Goal: Browse casually

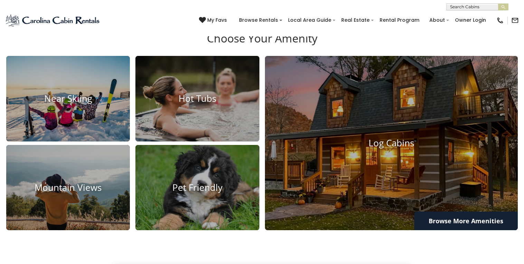
scroll to position [488, 0]
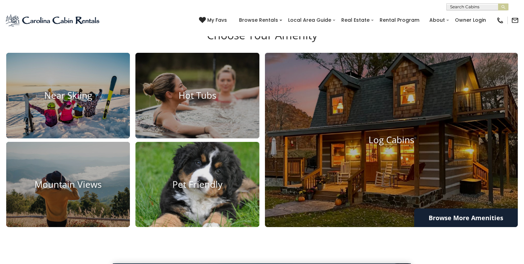
click at [199, 199] on img at bounding box center [197, 185] width 136 height 94
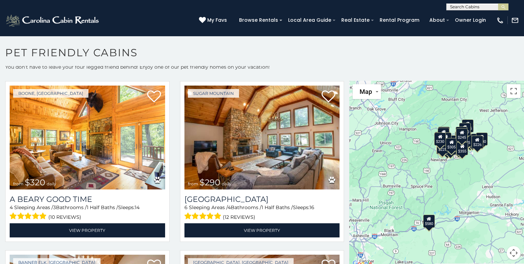
scroll to position [1543, 0]
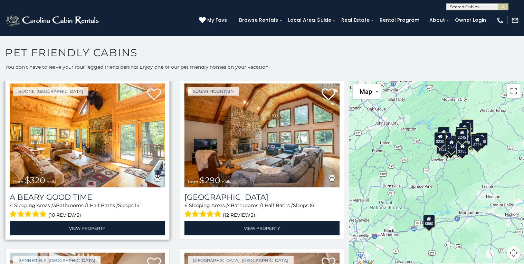
click at [100, 146] on img at bounding box center [88, 136] width 156 height 104
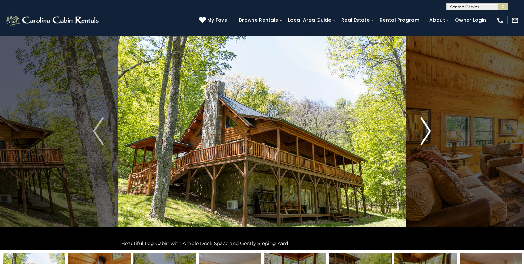
click at [426, 134] on img "Next" at bounding box center [426, 132] width 10 height 28
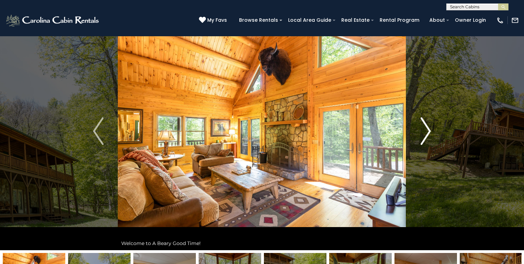
click at [426, 134] on img "Next" at bounding box center [426, 132] width 10 height 28
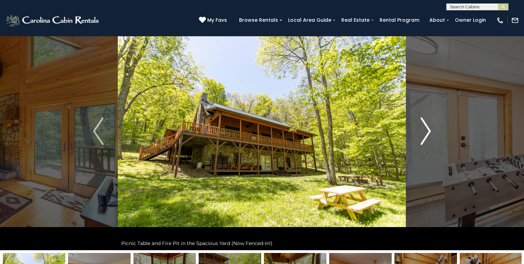
click at [426, 134] on img "Next" at bounding box center [426, 132] width 10 height 28
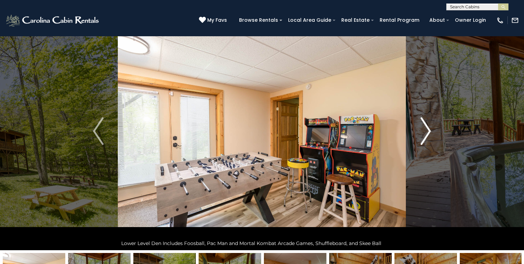
click at [426, 134] on img "Next" at bounding box center [426, 132] width 10 height 28
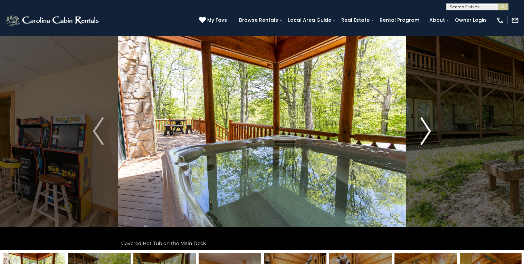
click at [426, 134] on img "Next" at bounding box center [426, 132] width 10 height 28
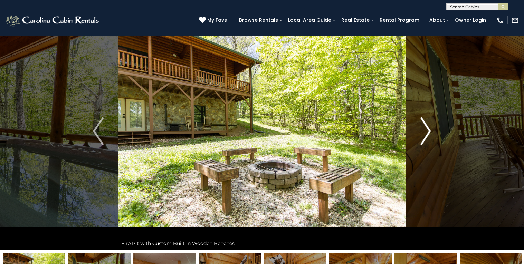
click at [426, 134] on img "Next" at bounding box center [426, 132] width 10 height 28
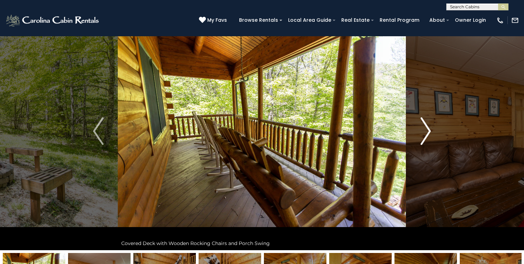
click at [426, 134] on img "Next" at bounding box center [426, 132] width 10 height 28
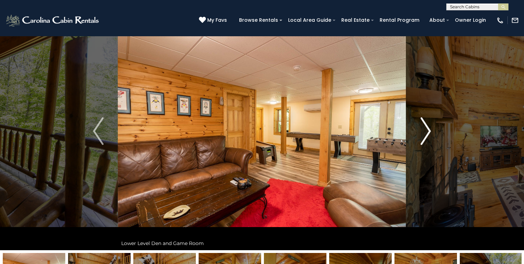
click at [426, 134] on img "Next" at bounding box center [426, 132] width 10 height 28
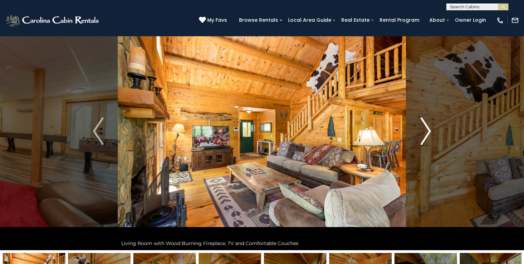
click at [426, 134] on img "Next" at bounding box center [426, 132] width 10 height 28
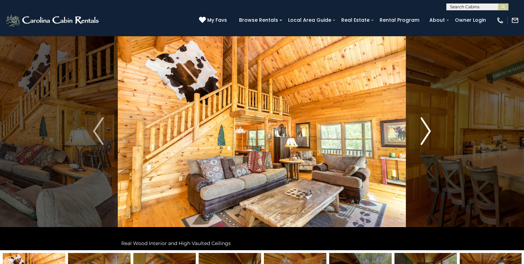
click at [426, 134] on img "Next" at bounding box center [426, 132] width 10 height 28
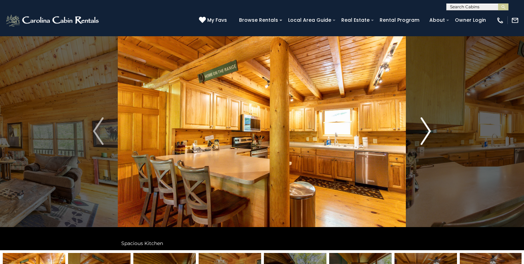
click at [426, 134] on img "Next" at bounding box center [426, 132] width 10 height 28
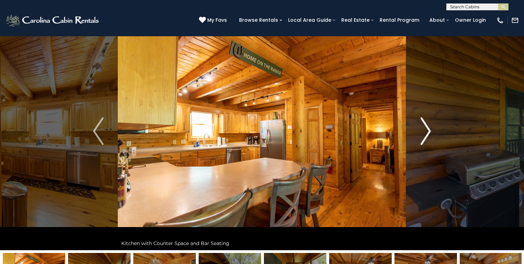
click at [426, 134] on img "Next" at bounding box center [426, 132] width 10 height 28
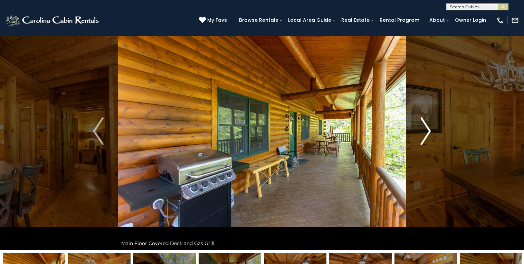
click at [426, 134] on img "Next" at bounding box center [426, 132] width 10 height 28
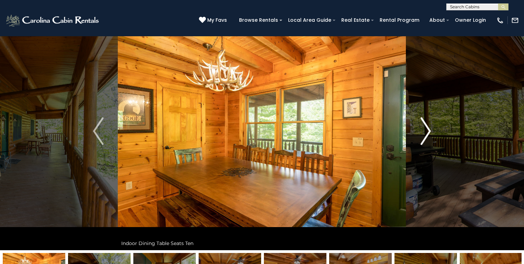
click at [426, 134] on img "Next" at bounding box center [426, 132] width 10 height 28
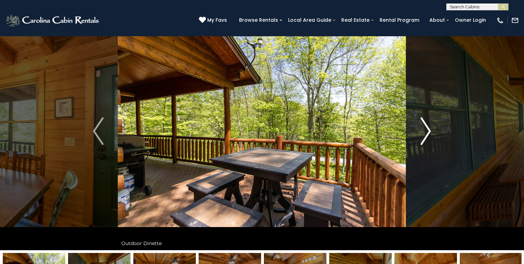
click at [426, 134] on img "Next" at bounding box center [426, 132] width 10 height 28
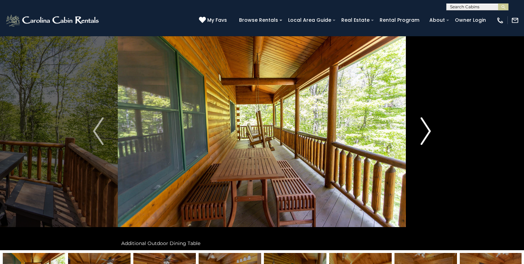
click at [426, 134] on img "Next" at bounding box center [426, 132] width 10 height 28
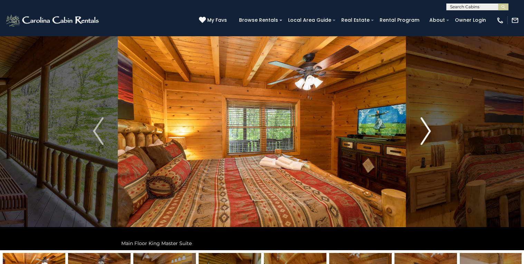
click at [426, 134] on img "Next" at bounding box center [426, 132] width 10 height 28
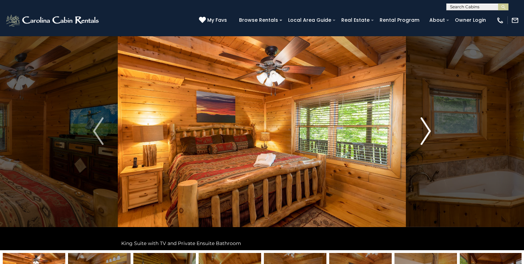
click at [426, 134] on img "Next" at bounding box center [426, 132] width 10 height 28
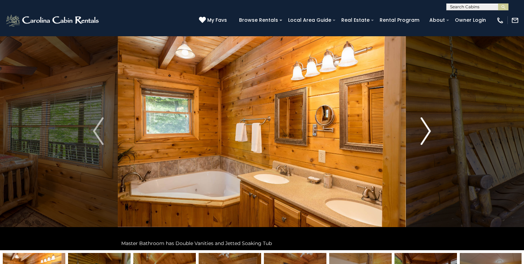
click at [426, 134] on img "Next" at bounding box center [426, 132] width 10 height 28
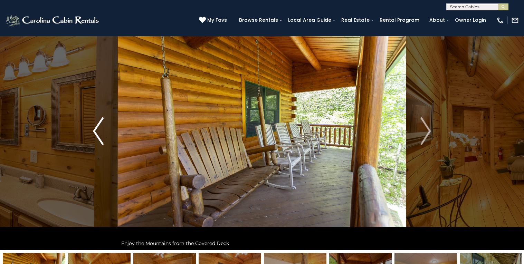
click at [92, 135] on button "Previous" at bounding box center [98, 131] width 39 height 238
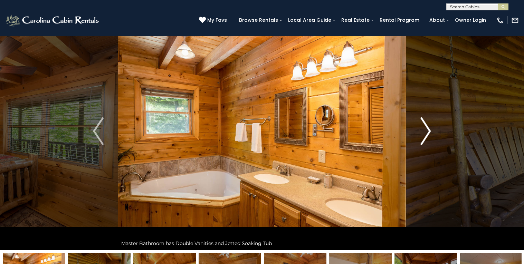
click at [425, 133] on img "Next" at bounding box center [426, 132] width 10 height 28
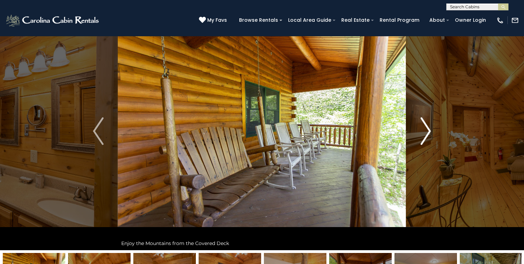
click at [425, 133] on img "Next" at bounding box center [426, 132] width 10 height 28
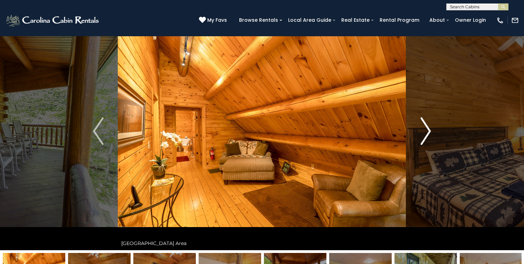
click at [425, 133] on img "Next" at bounding box center [426, 132] width 10 height 28
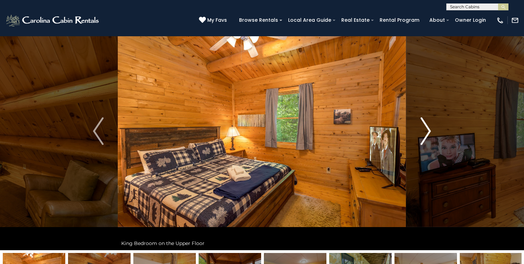
click at [425, 133] on img "Next" at bounding box center [426, 132] width 10 height 28
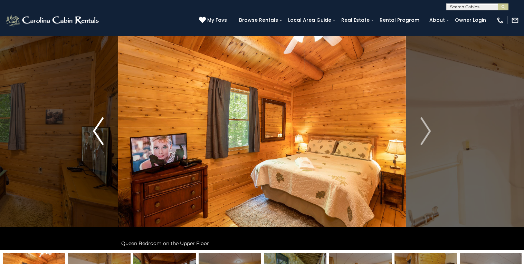
click at [95, 131] on img "Previous" at bounding box center [98, 132] width 10 height 28
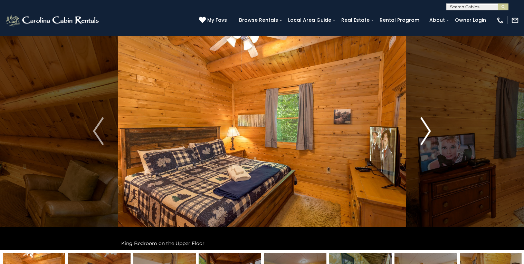
click at [428, 138] on img "Next" at bounding box center [426, 132] width 10 height 28
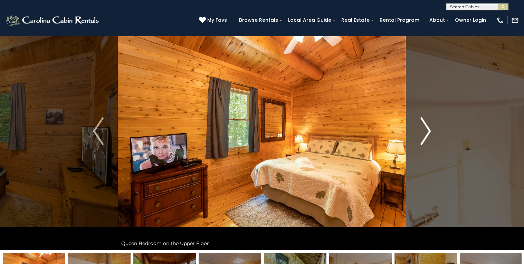
click at [428, 138] on img "Next" at bounding box center [426, 132] width 10 height 28
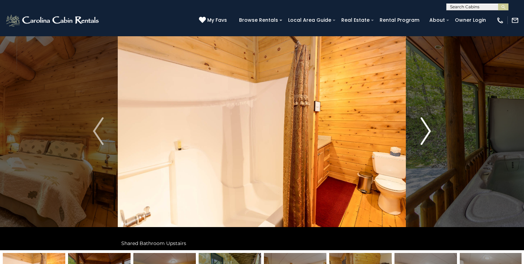
click at [428, 138] on img "Next" at bounding box center [426, 132] width 10 height 28
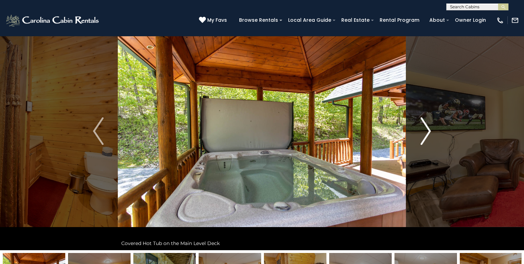
click at [428, 138] on img "Next" at bounding box center [426, 132] width 10 height 28
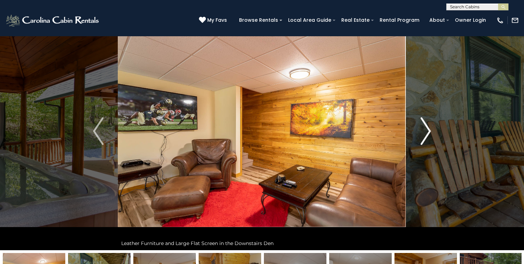
click at [428, 138] on img "Next" at bounding box center [426, 132] width 10 height 28
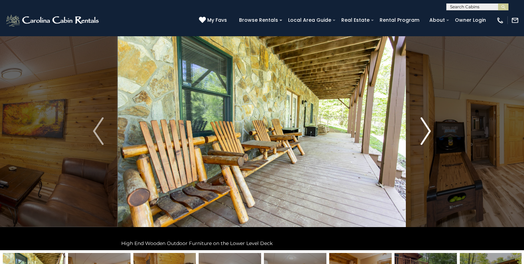
click at [428, 138] on img "Next" at bounding box center [426, 132] width 10 height 28
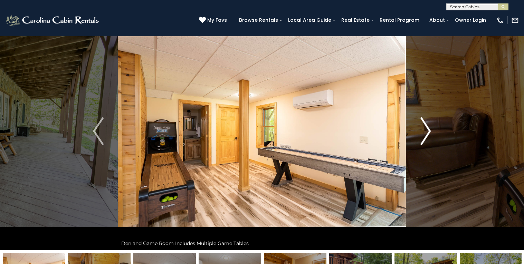
click at [428, 138] on img "Next" at bounding box center [426, 132] width 10 height 28
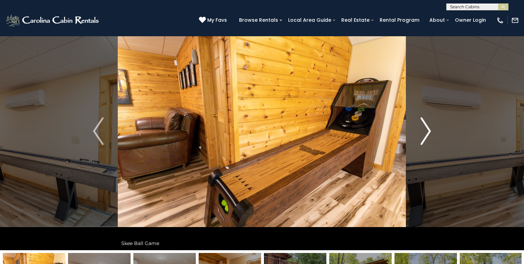
click at [428, 138] on img "Next" at bounding box center [426, 132] width 10 height 28
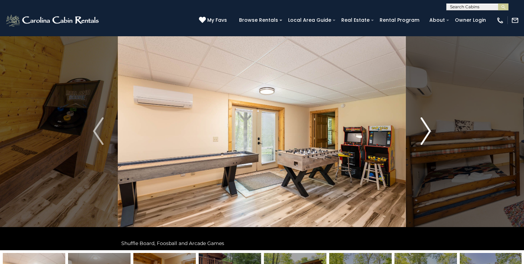
click at [428, 138] on img "Next" at bounding box center [426, 132] width 10 height 28
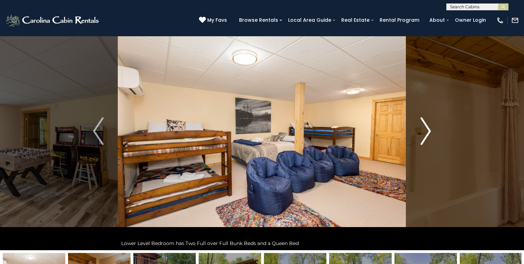
click at [428, 138] on img "Next" at bounding box center [426, 132] width 10 height 28
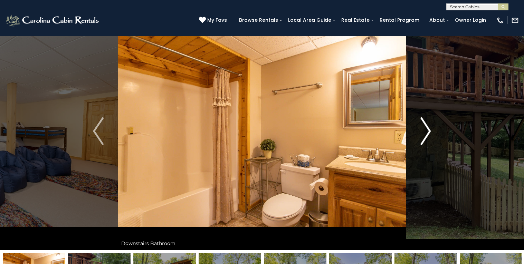
click at [428, 138] on img "Next" at bounding box center [426, 132] width 10 height 28
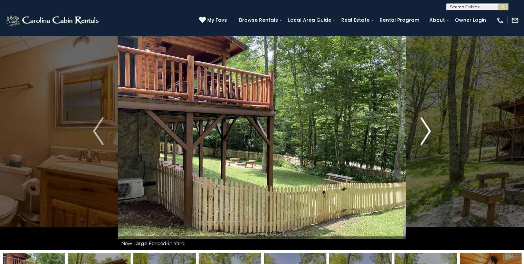
click at [424, 137] on img "Next" at bounding box center [426, 132] width 10 height 28
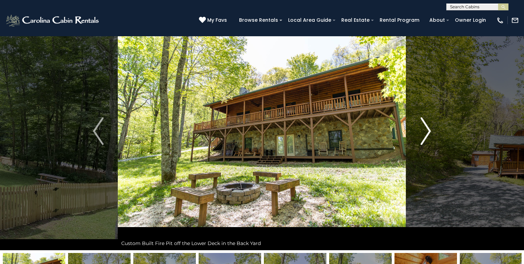
click at [424, 137] on img "Next" at bounding box center [426, 132] width 10 height 28
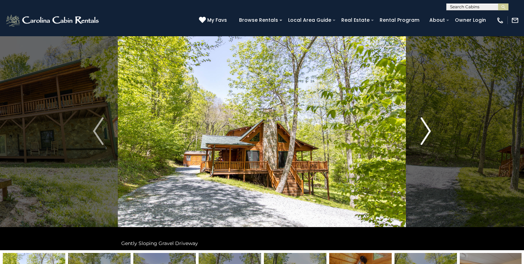
click at [424, 137] on img "Next" at bounding box center [426, 132] width 10 height 28
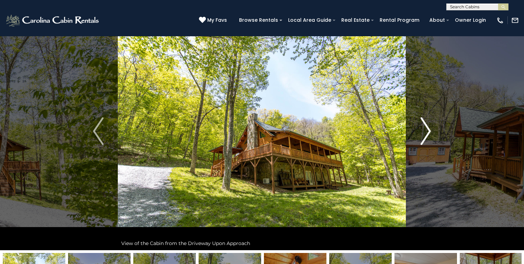
click at [424, 137] on img "Next" at bounding box center [426, 132] width 10 height 28
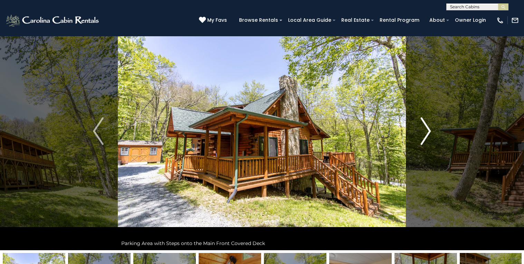
click at [424, 137] on img "Next" at bounding box center [426, 132] width 10 height 28
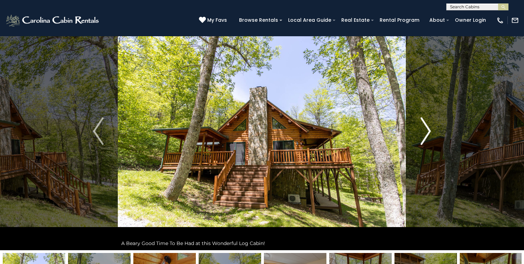
click at [424, 137] on img "Next" at bounding box center [426, 132] width 10 height 28
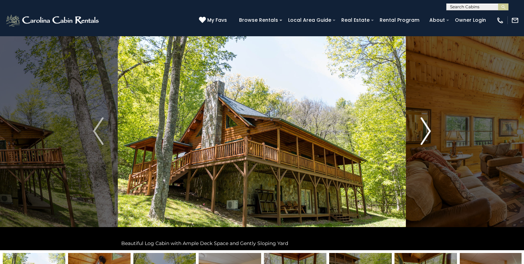
click at [424, 130] on img "Next" at bounding box center [426, 132] width 10 height 28
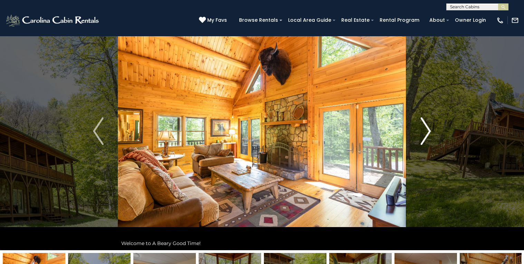
click at [424, 130] on img "Next" at bounding box center [426, 132] width 10 height 28
